Goal: Find specific page/section: Find specific page/section

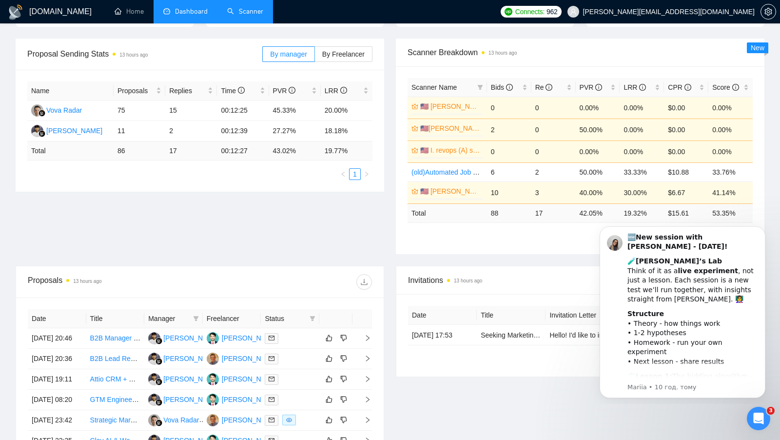
click at [243, 10] on link "Scanner" at bounding box center [245, 11] width 36 height 8
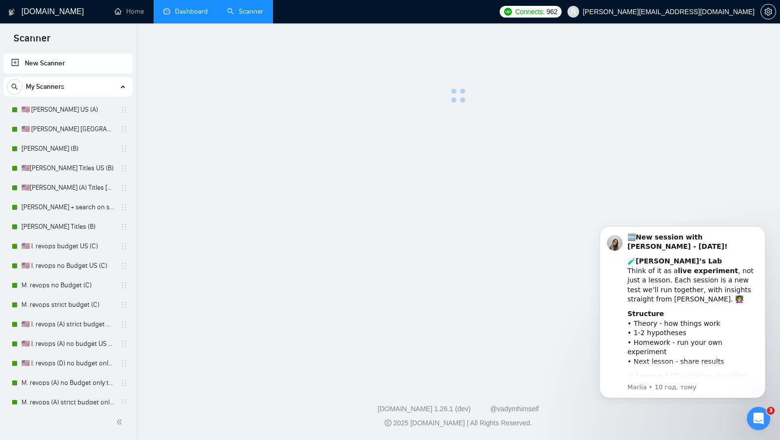
click at [200, 13] on link "Dashboard" at bounding box center [185, 11] width 44 height 8
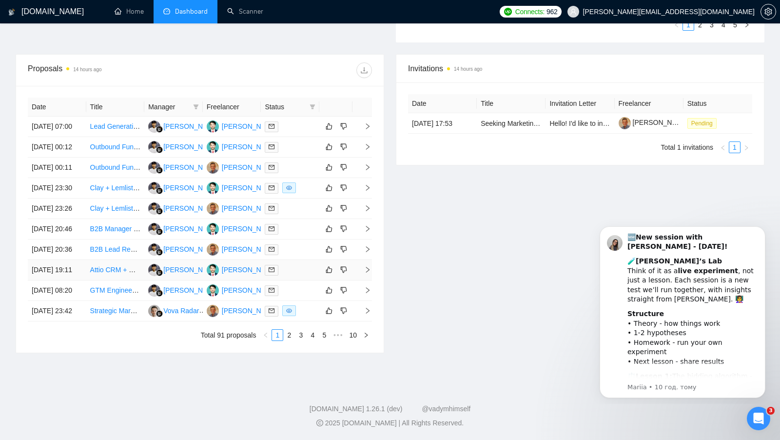
scroll to position [397, 0]
click at [290, 340] on link "2" at bounding box center [289, 334] width 11 height 11
click at [274, 340] on link "1" at bounding box center [277, 334] width 11 height 11
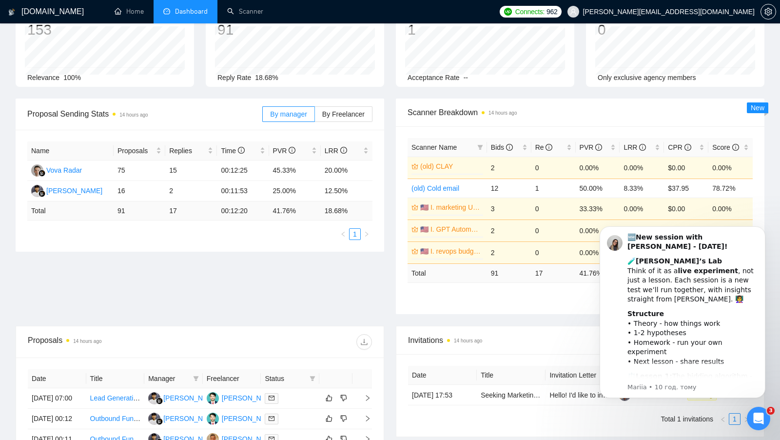
scroll to position [64, 0]
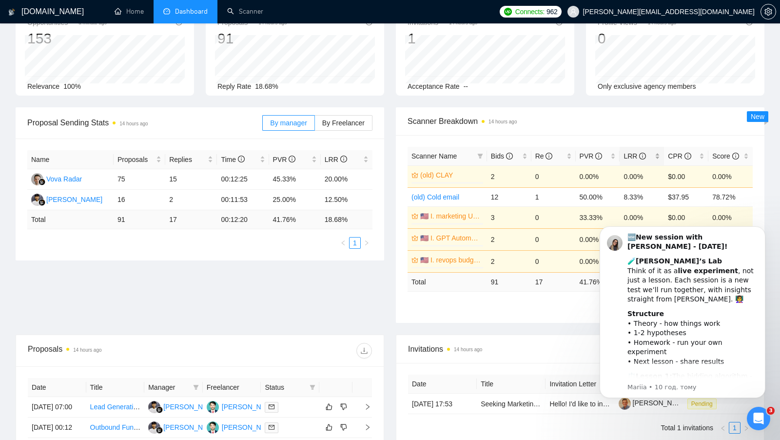
click at [656, 154] on div "LRR" at bounding box center [641, 156] width 37 height 11
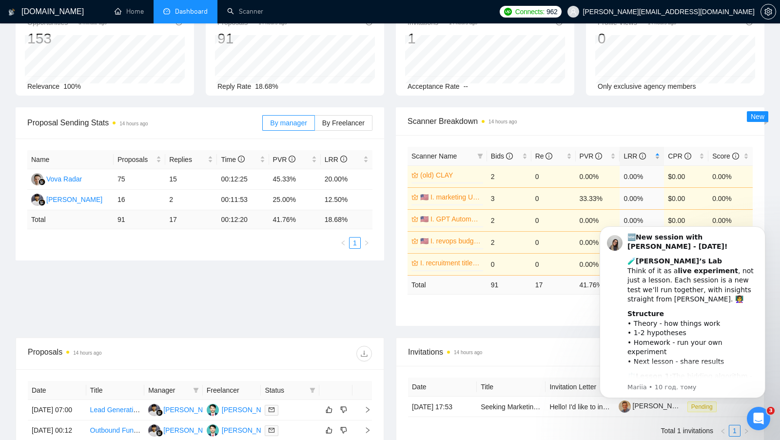
click at [656, 154] on div "LRR" at bounding box center [641, 156] width 37 height 11
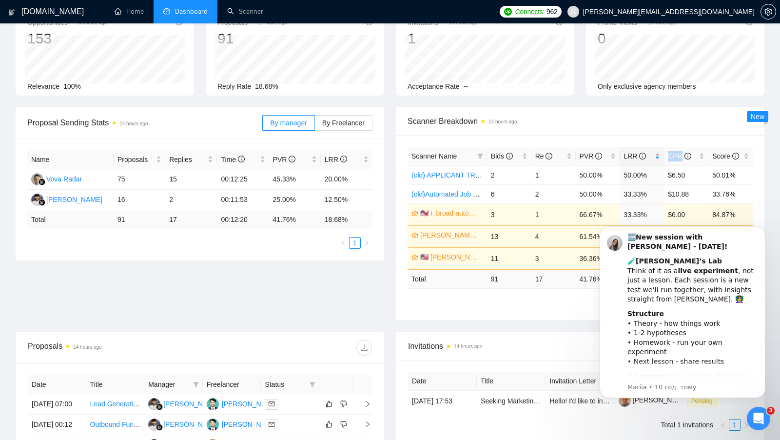
click at [656, 154] on div "LRR" at bounding box center [641, 156] width 37 height 11
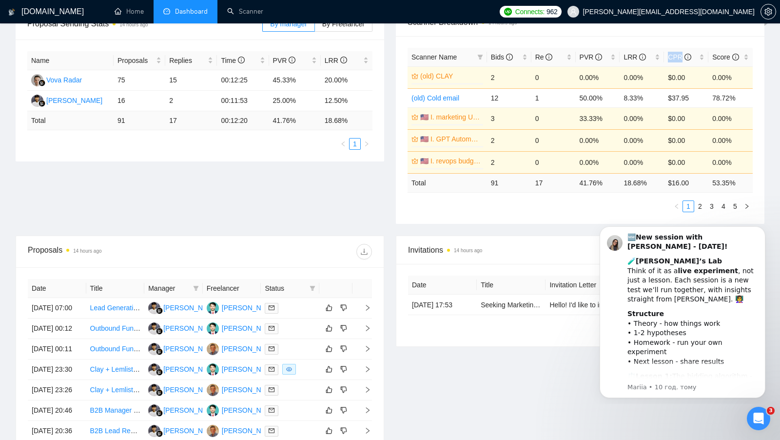
scroll to position [166, 0]
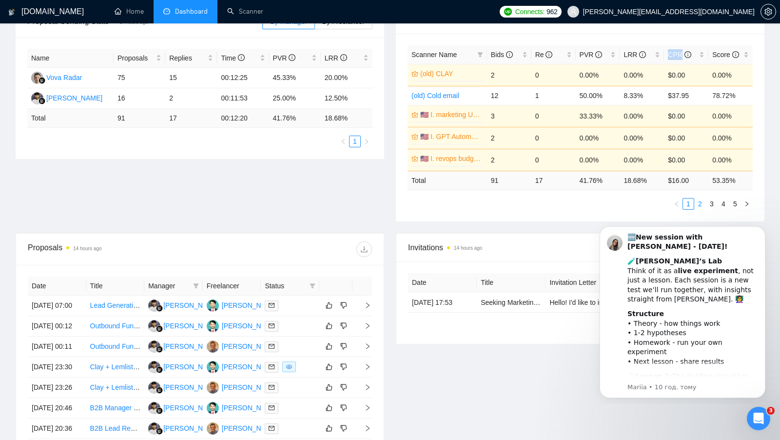
click at [702, 198] on link "2" at bounding box center [700, 203] width 11 height 11
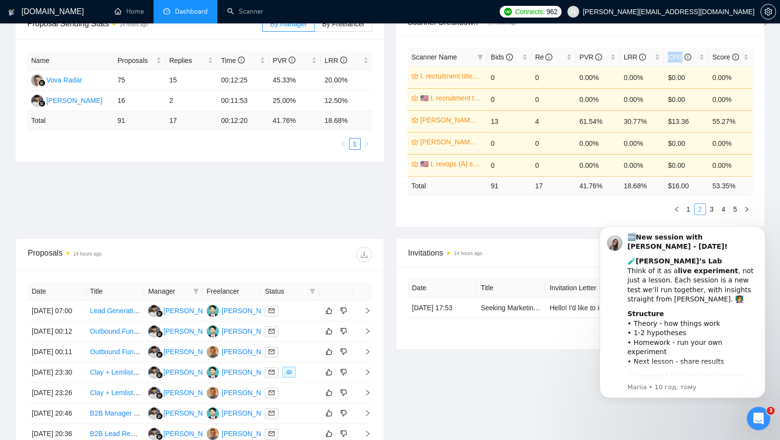
scroll to position [164, 0]
click at [711, 204] on link "3" at bounding box center [711, 208] width 11 height 11
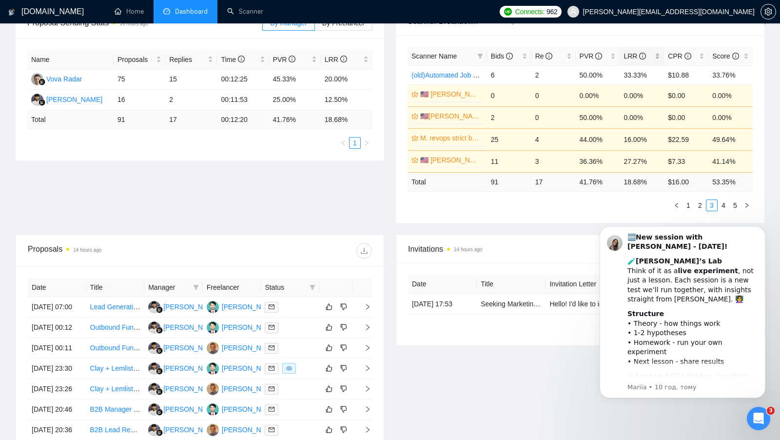
click at [654, 54] on div "LRR" at bounding box center [641, 56] width 37 height 11
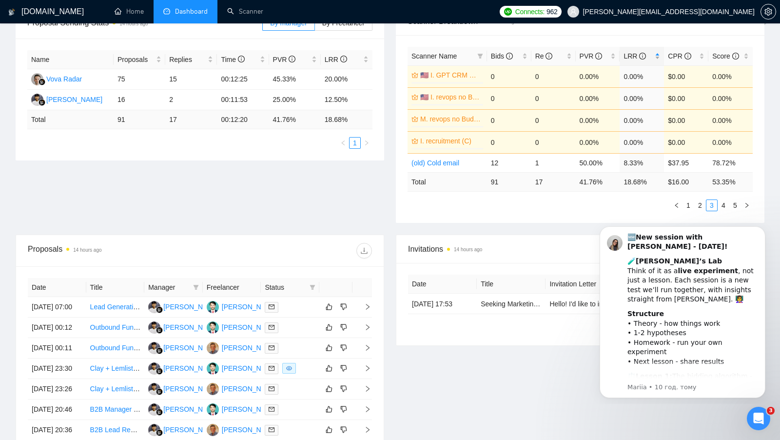
click at [654, 54] on div "LRR" at bounding box center [641, 56] width 37 height 11
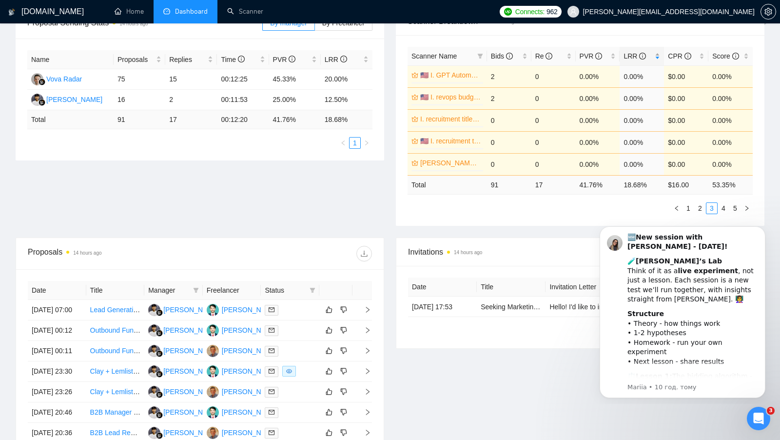
click at [654, 54] on div "LRR" at bounding box center [641, 56] width 37 height 11
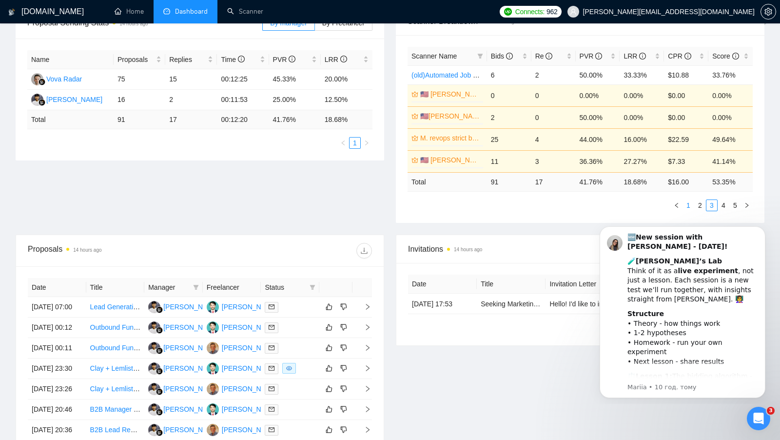
click at [688, 200] on link "1" at bounding box center [688, 205] width 11 height 11
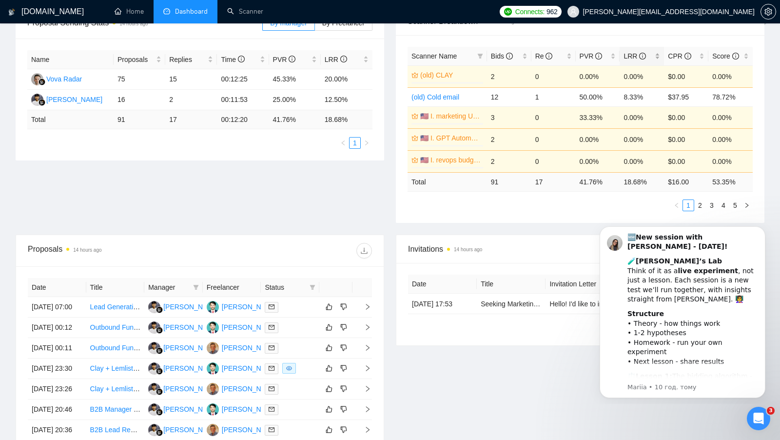
click at [656, 57] on div "LRR" at bounding box center [641, 56] width 37 height 11
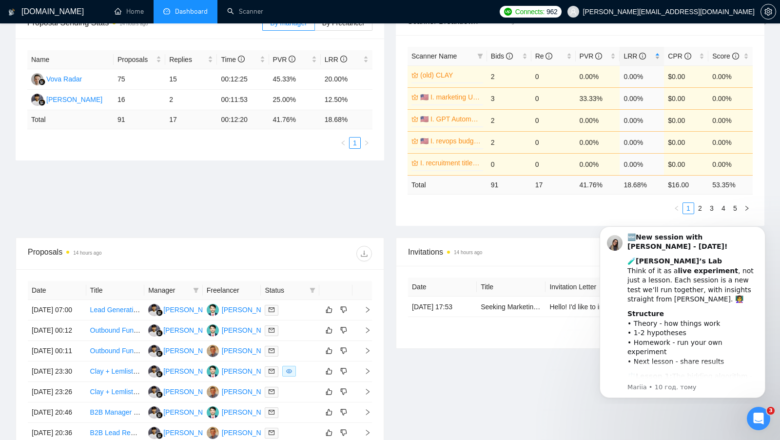
click at [657, 55] on div "LRR" at bounding box center [641, 56] width 37 height 11
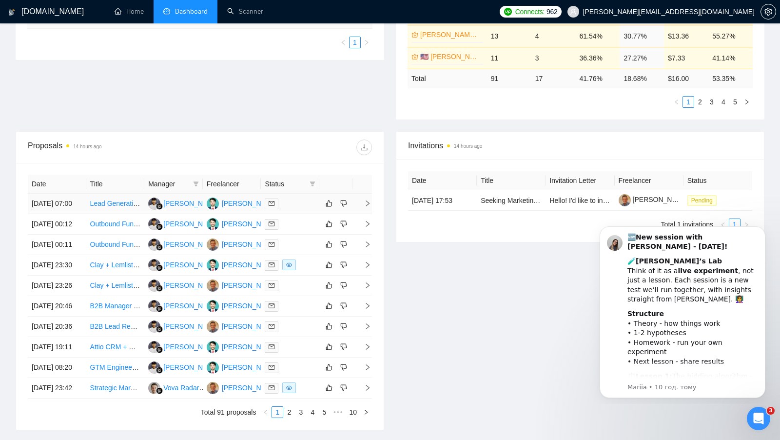
scroll to position [265, 0]
